Goal: Navigation & Orientation: Find specific page/section

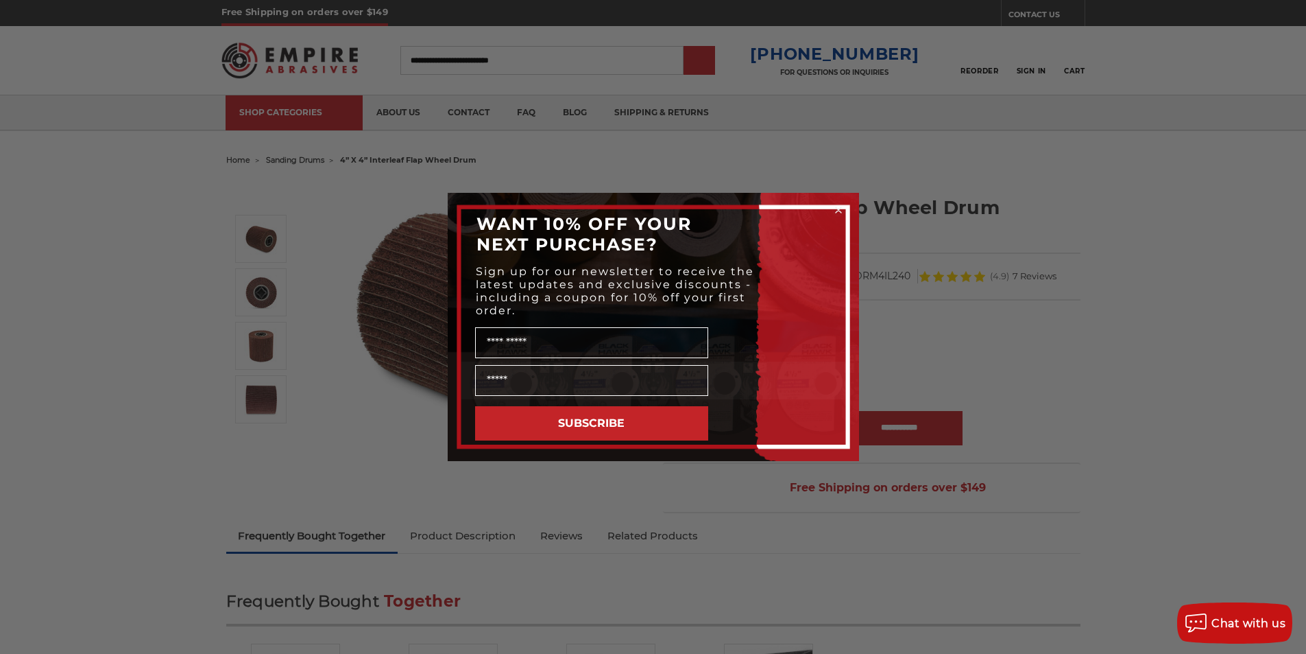
click at [717, 67] on div "Close dialog WANT 10% OFF YOUR NEXT PURCHASE? Sign up for our newsletter to rec…" at bounding box center [653, 327] width 1306 height 654
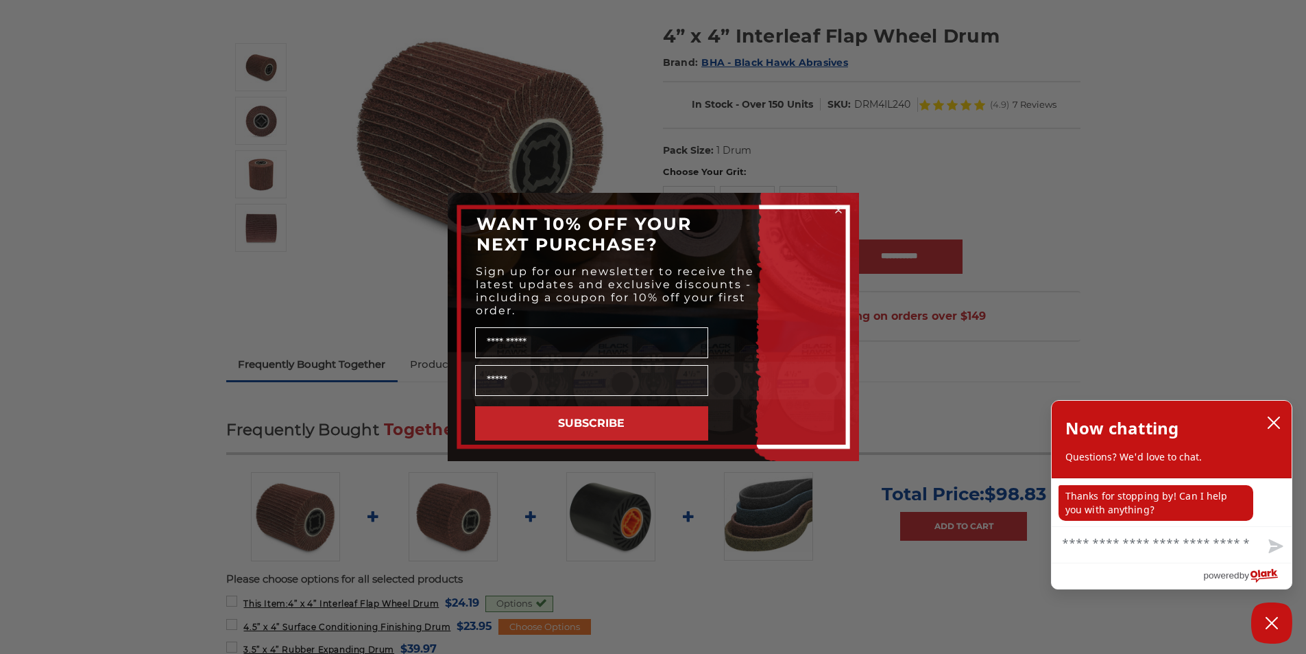
scroll to position [200, 0]
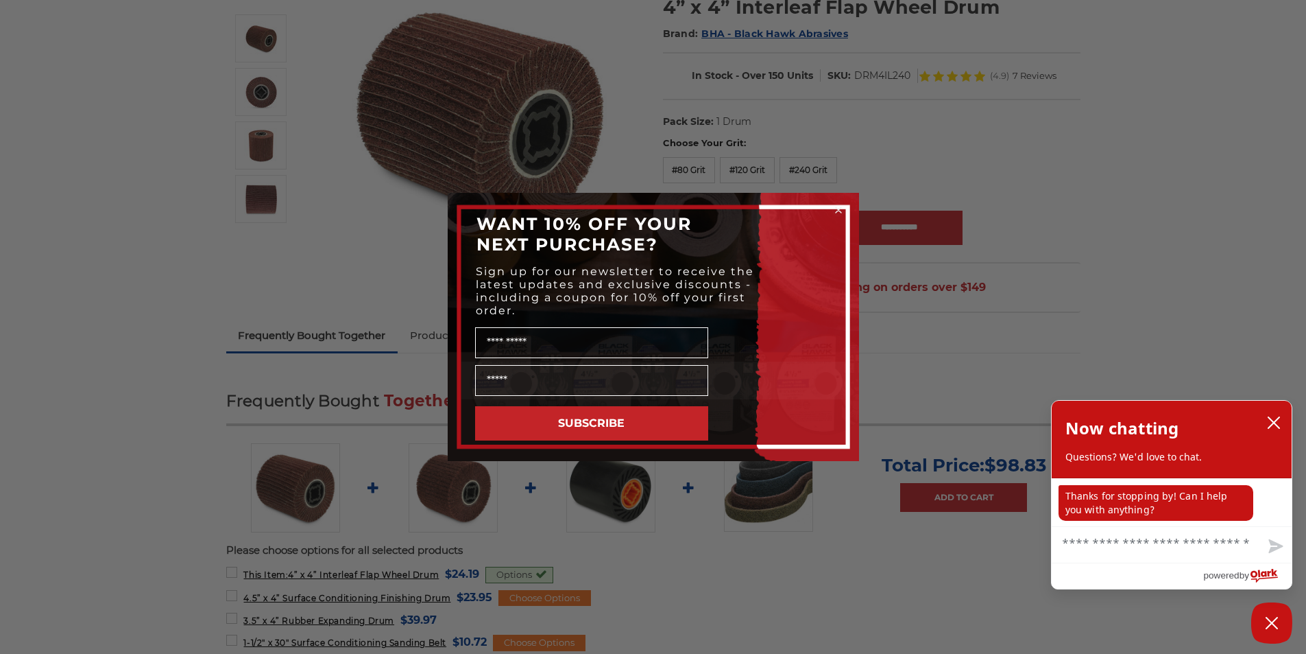
click at [834, 208] on circle "Close dialog" at bounding box center [838, 210] width 13 height 13
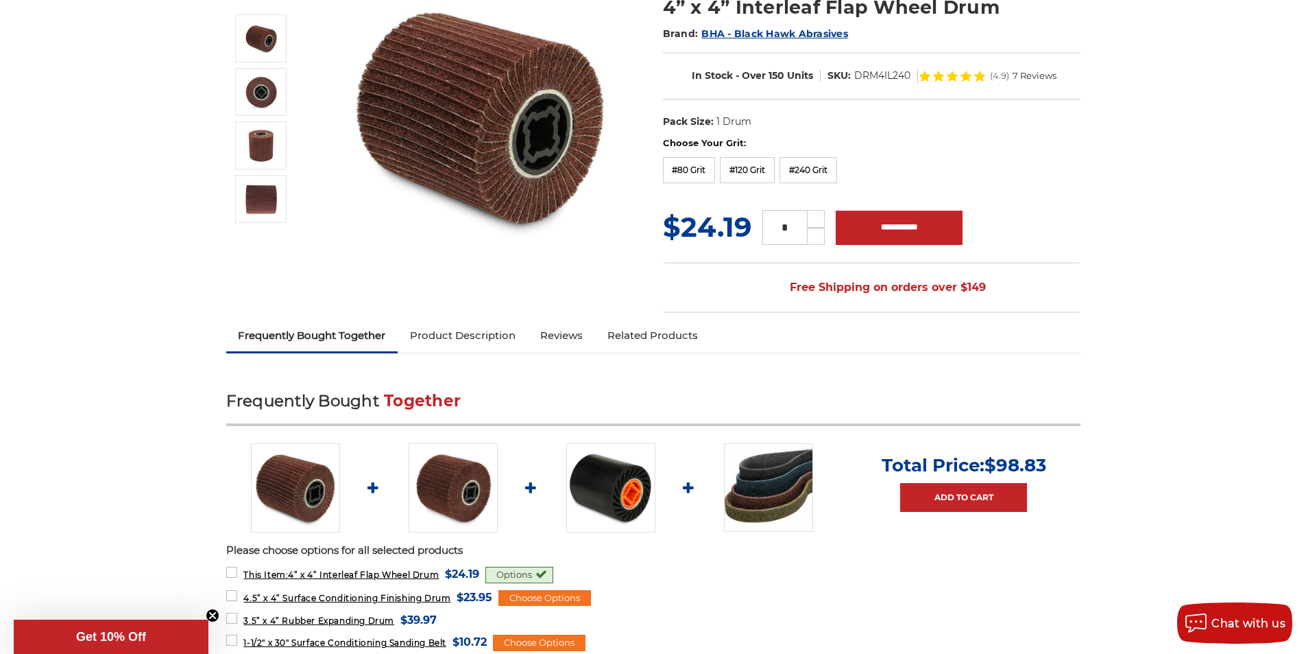
click at [595, 324] on link "Related Products" at bounding box center [652, 335] width 115 height 30
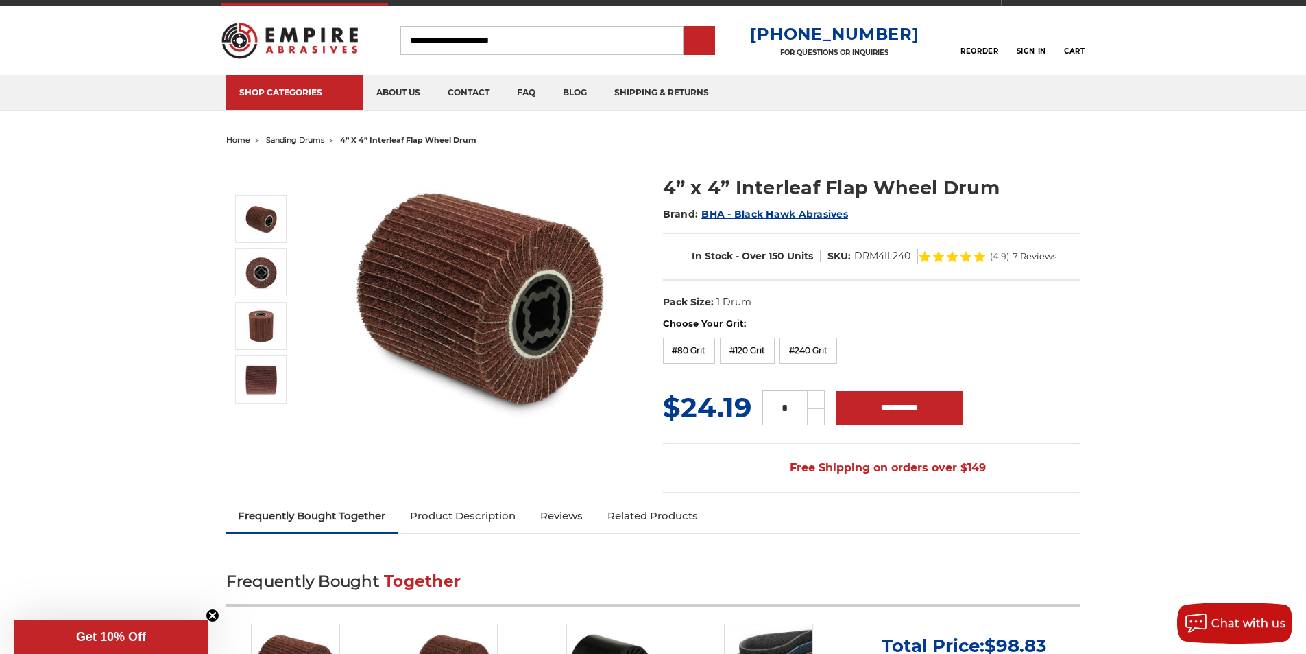
scroll to position [0, 0]
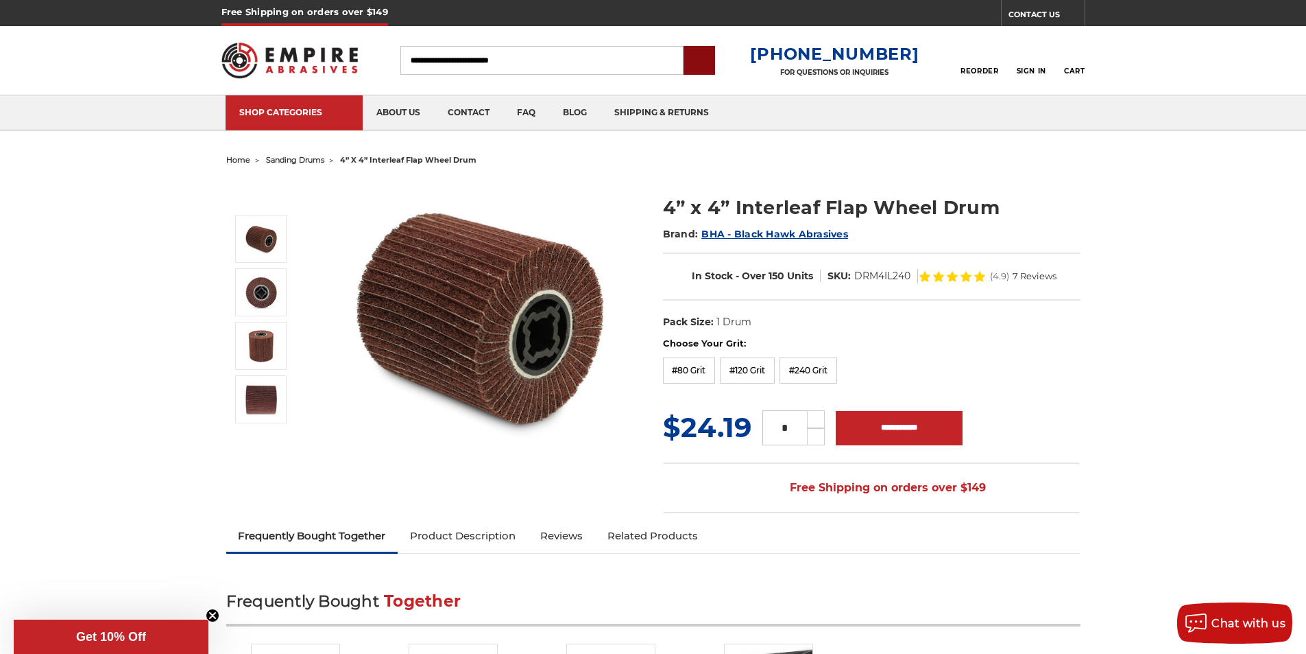
click at [713, 55] on input "submit" at bounding box center [699, 60] width 27 height 27
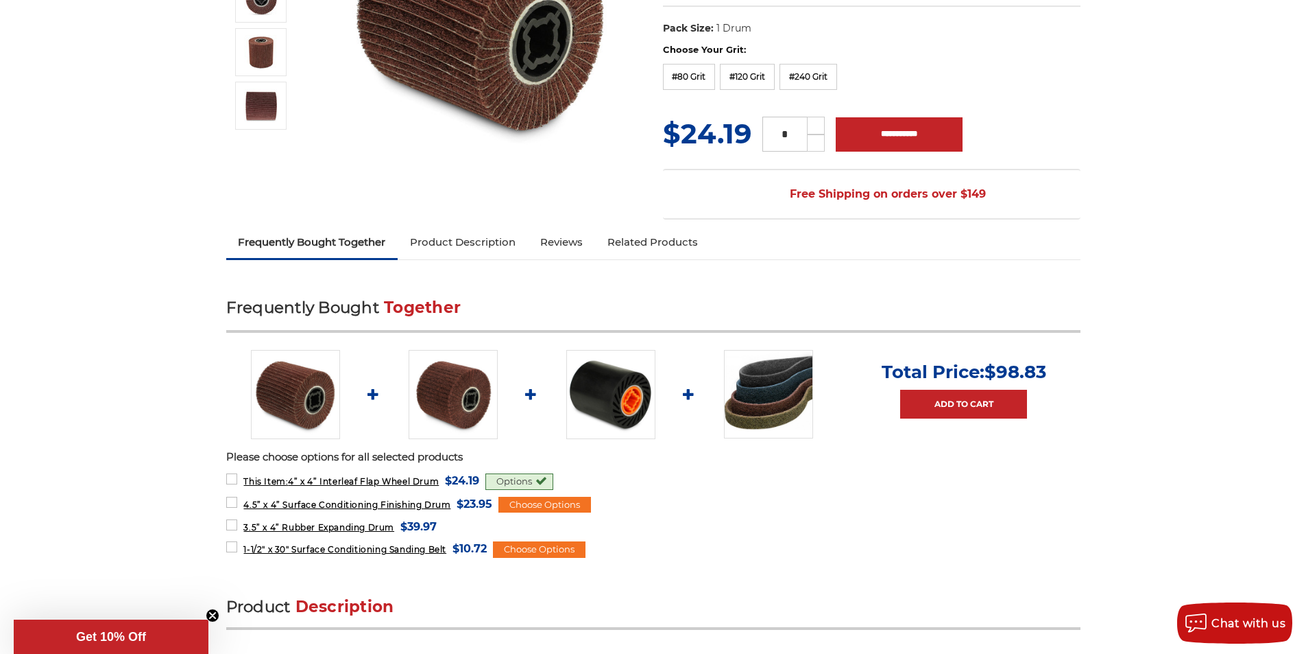
scroll to position [372, 0]
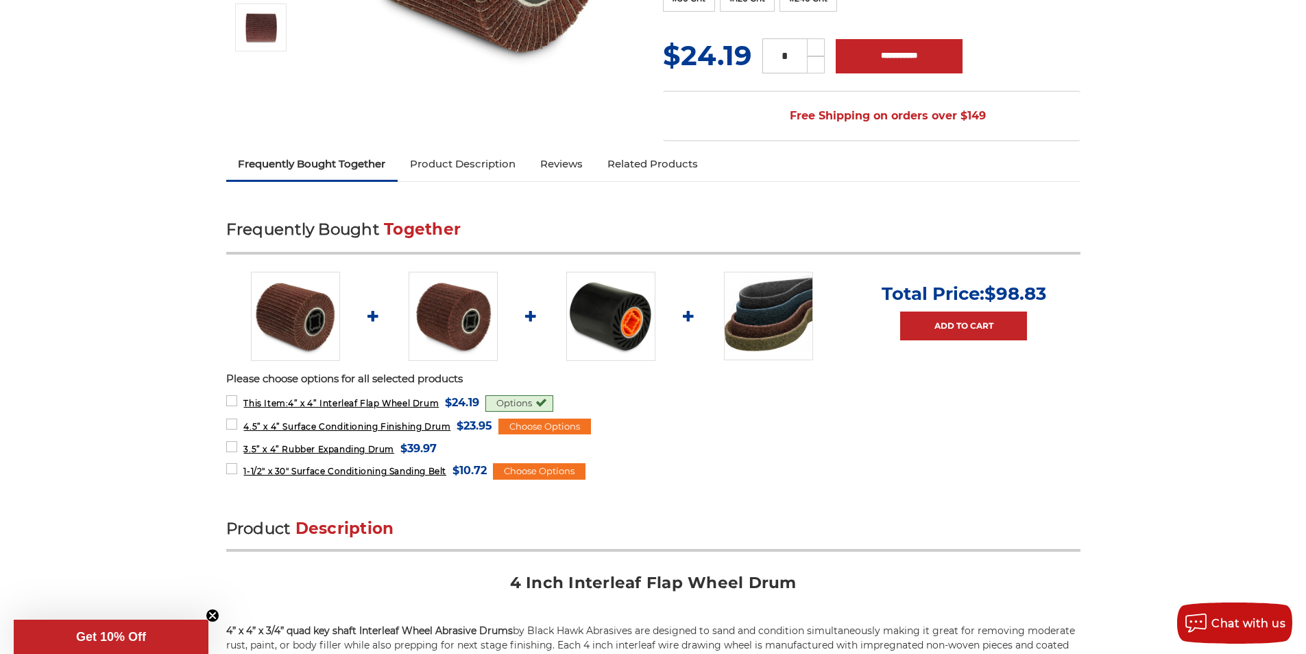
click at [595, 156] on link "Related Products" at bounding box center [652, 164] width 115 height 30
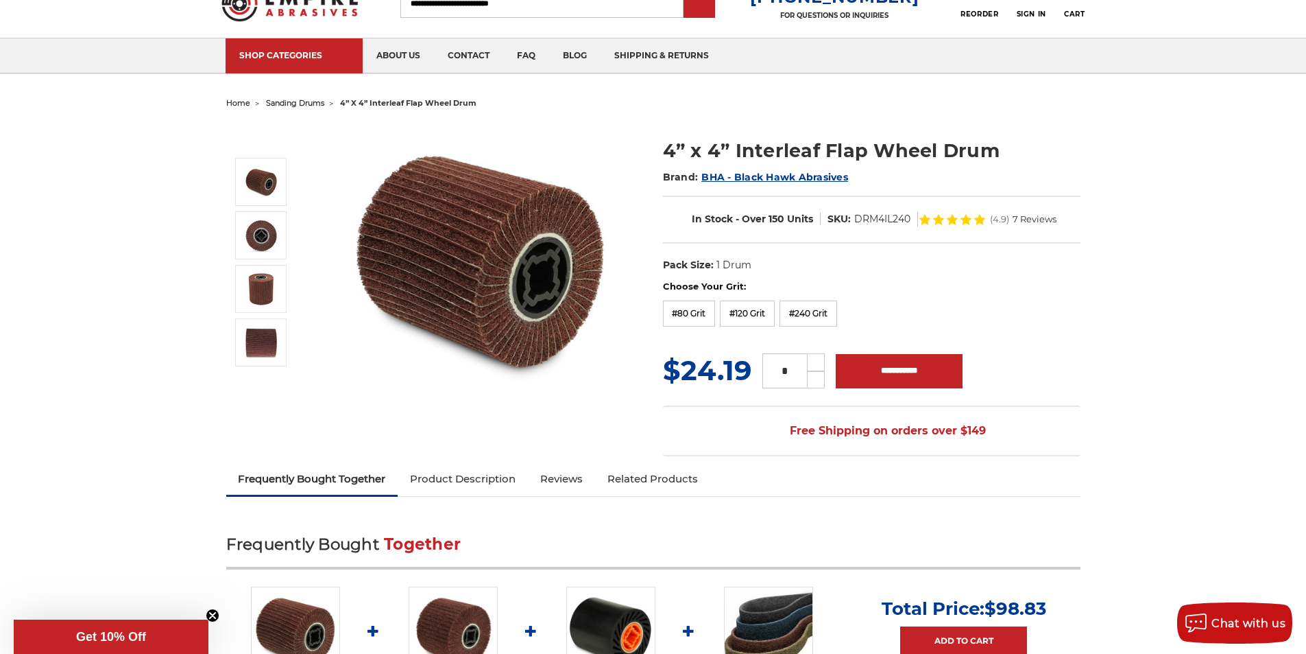
scroll to position [40, 0]
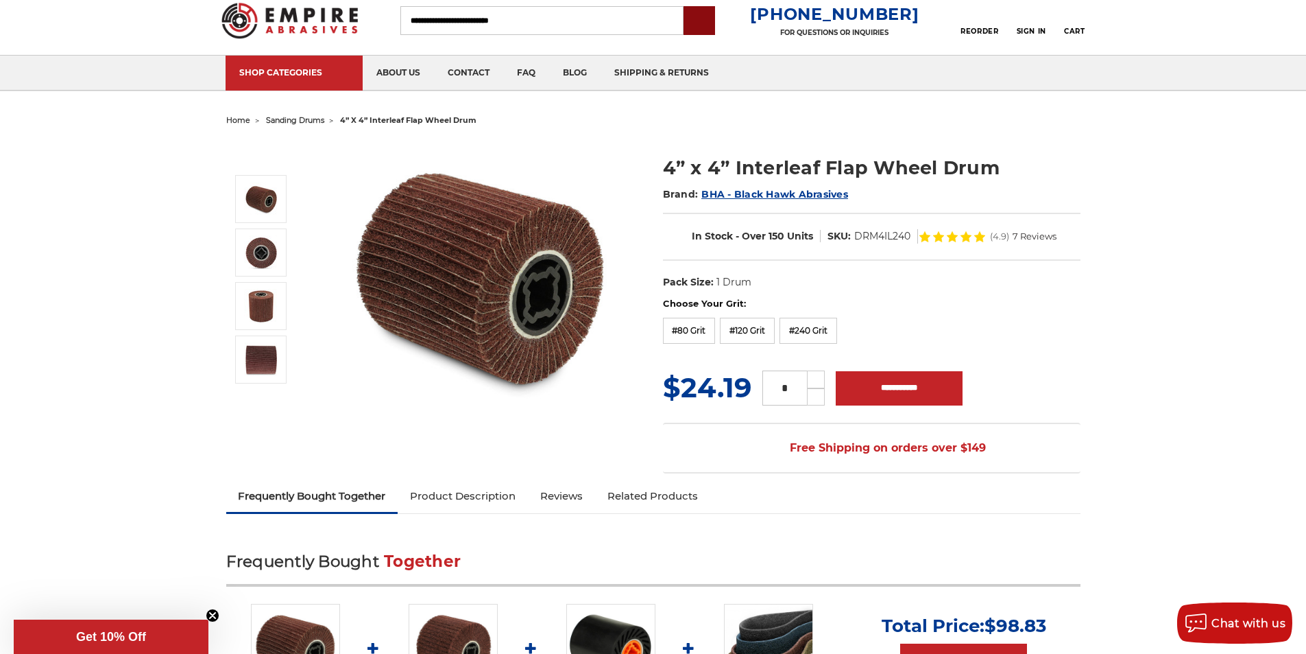
click at [713, 24] on input "submit" at bounding box center [699, 21] width 27 height 27
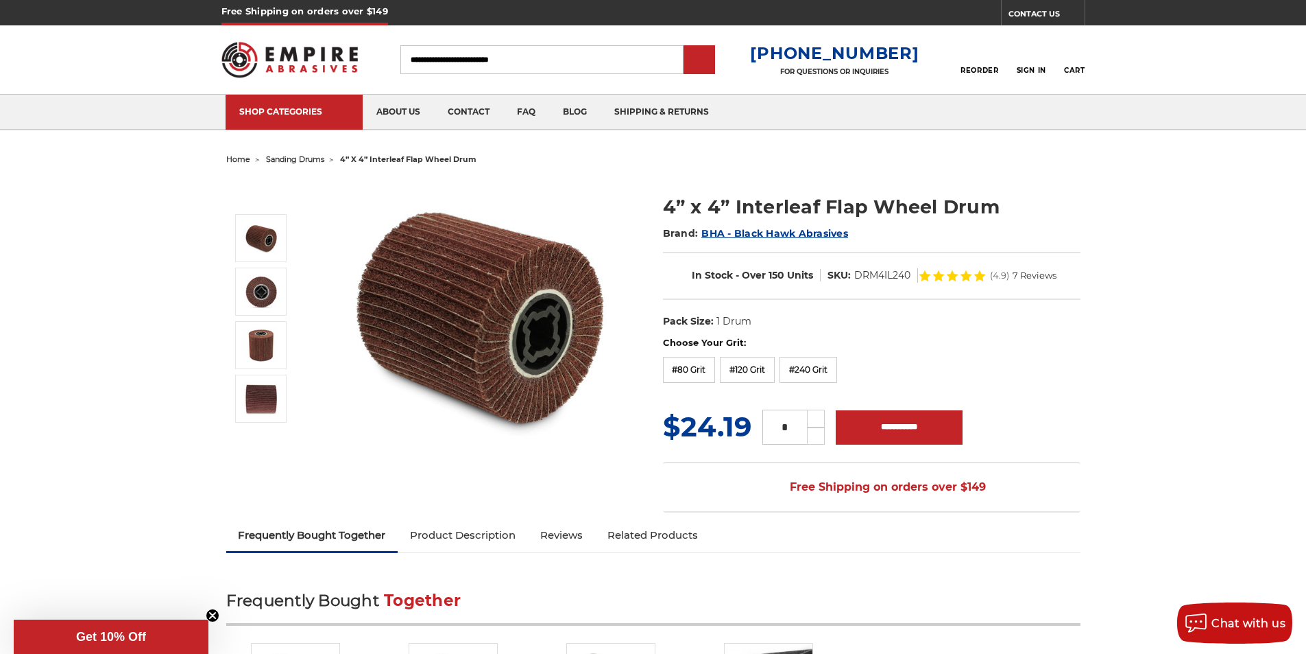
scroll to position [0, 0]
click at [376, 99] on link "about us" at bounding box center [398, 112] width 71 height 35
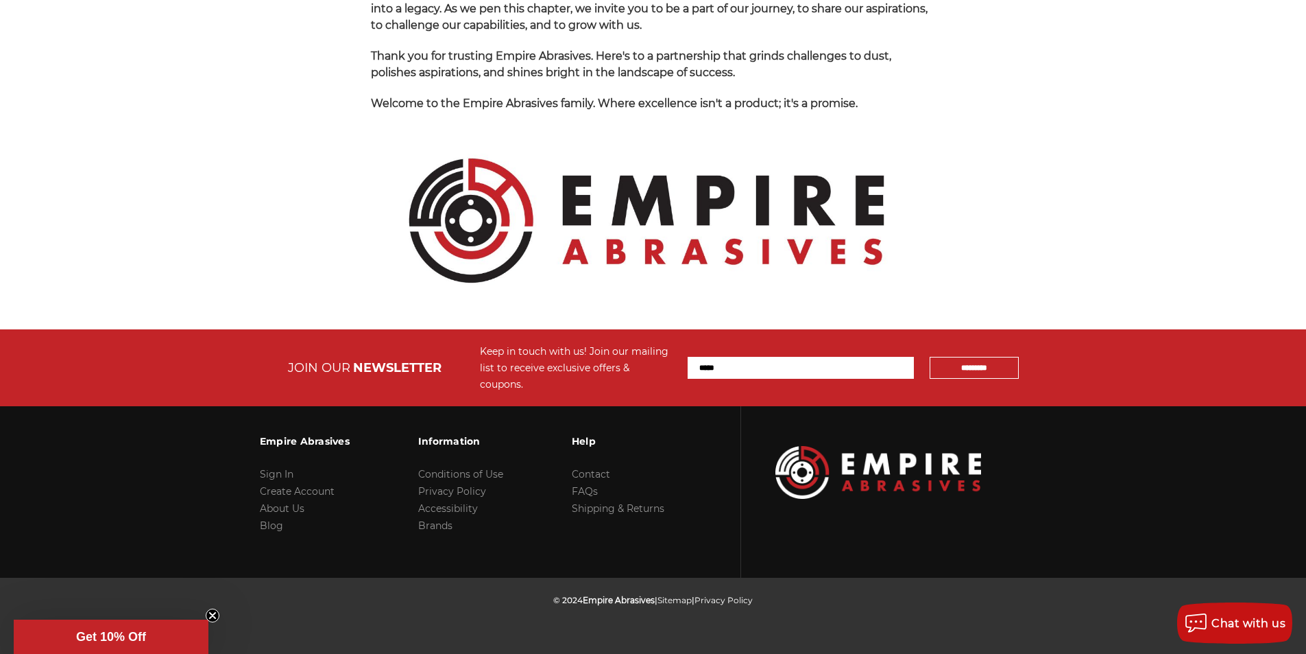
scroll to position [1571, 0]
click at [751, 379] on input "Email Address" at bounding box center [801, 368] width 226 height 22
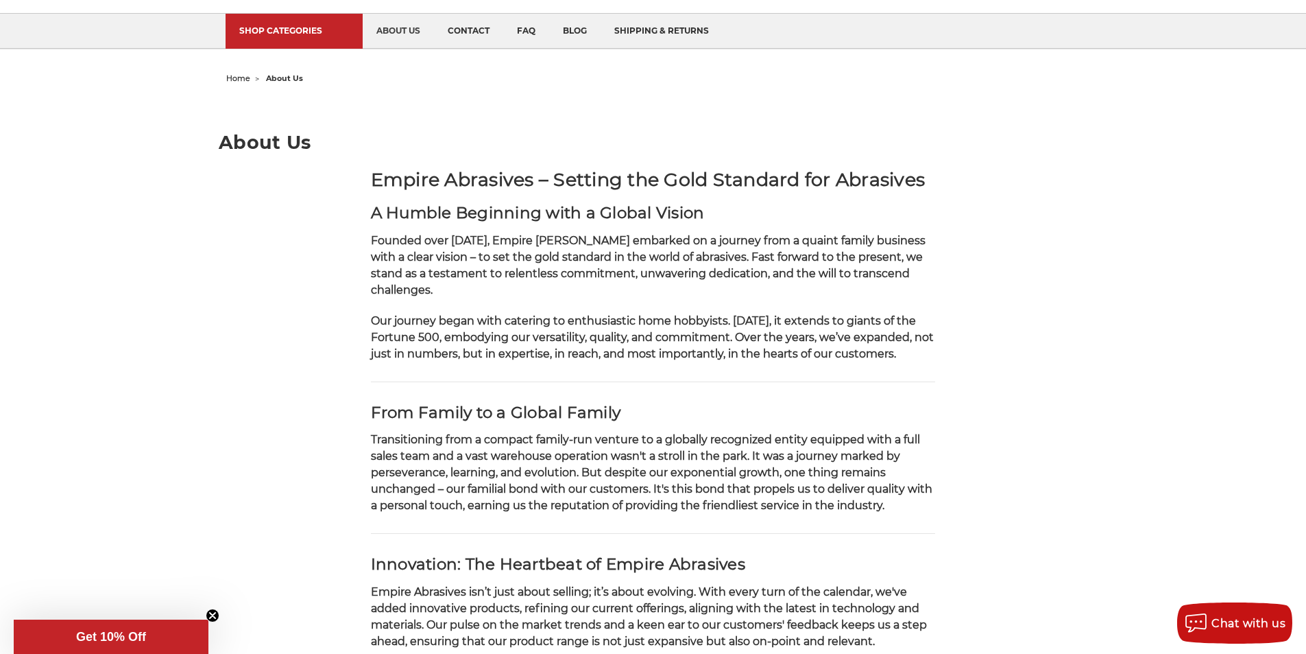
scroll to position [28, 0]
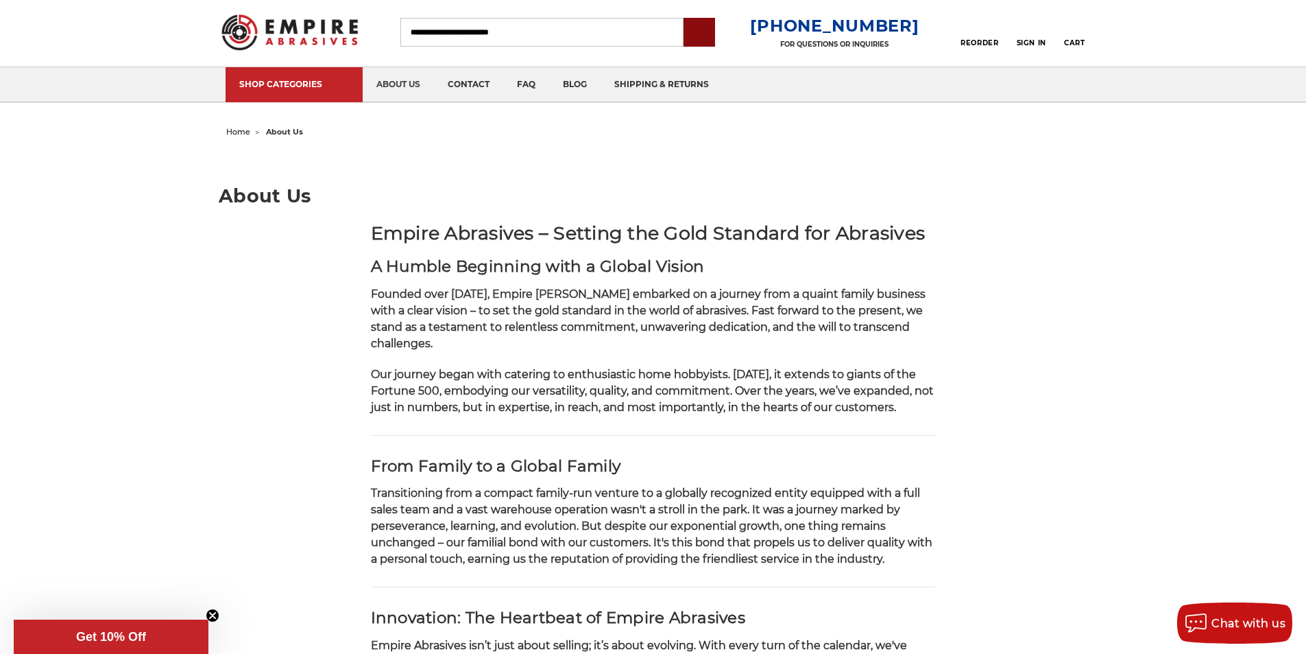
type input "**********"
click at [713, 27] on input "submit" at bounding box center [699, 32] width 27 height 27
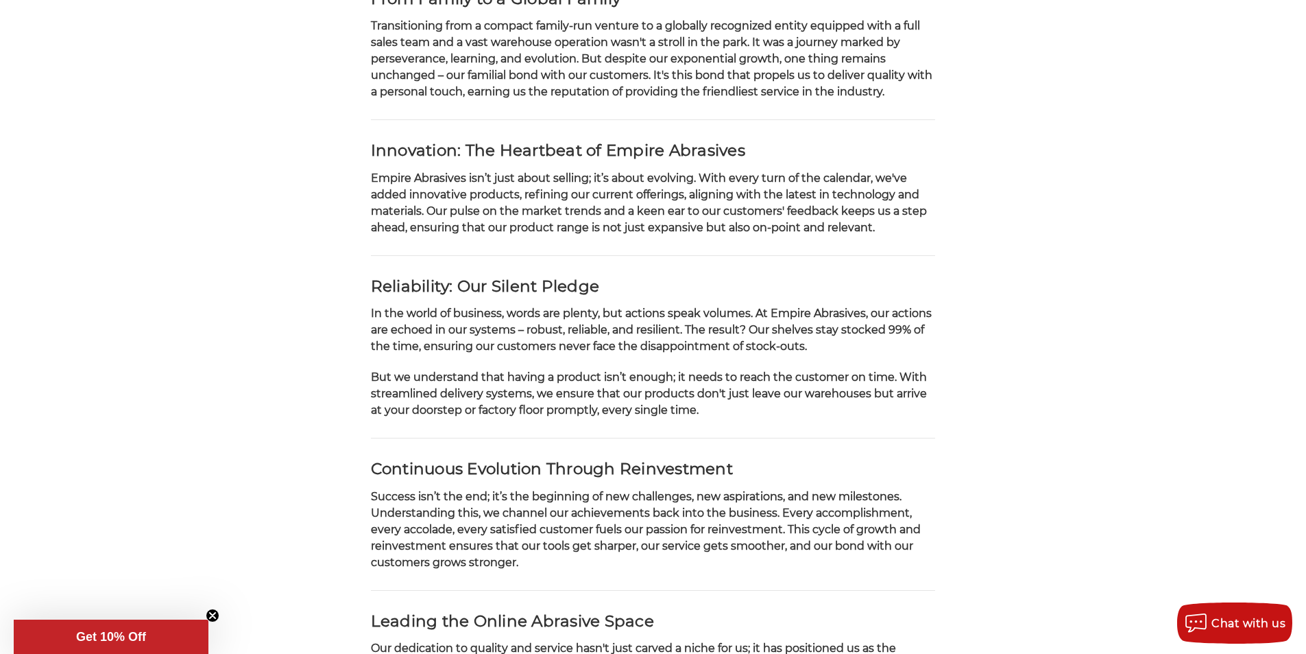
scroll to position [600, 0]
